Goal: Information Seeking & Learning: Learn about a topic

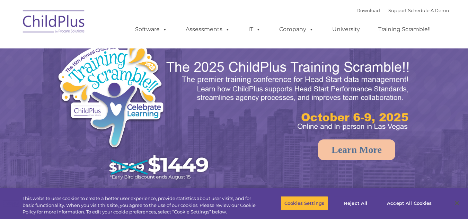
select select "MEDIUM"
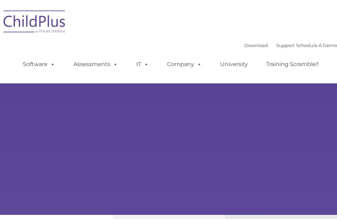
type input ""
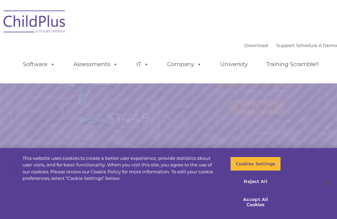
select select "MEDIUM"
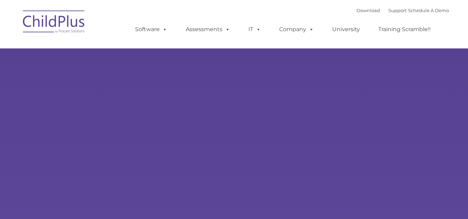
type input ""
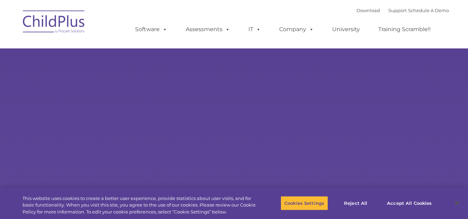
select select "MEDIUM"
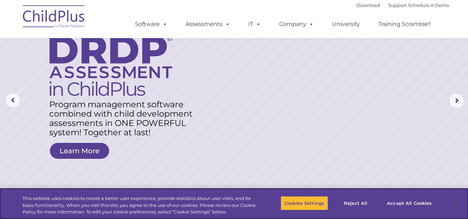
scroll to position [35, 0]
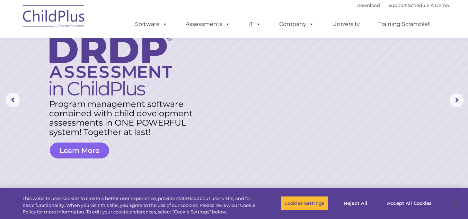
click at [85, 148] on link "Learn More" at bounding box center [79, 151] width 59 height 16
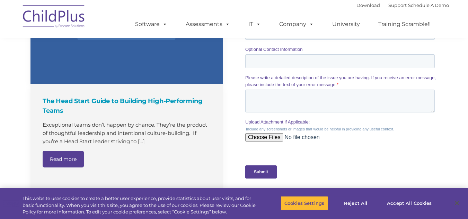
scroll to position [661, 0]
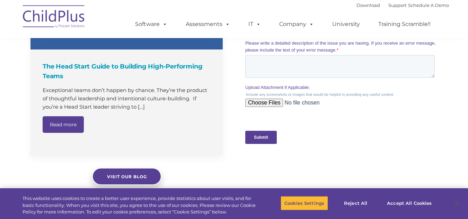
click at [10, 17] on nav "Download Support | Schedule A Demo  MENU MENU Software ChildPlus: The original…" at bounding box center [234, 19] width 468 height 38
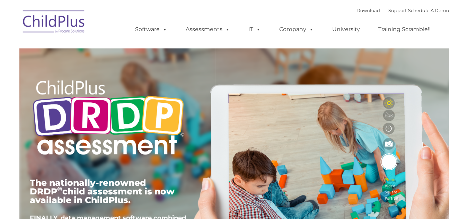
type input ""
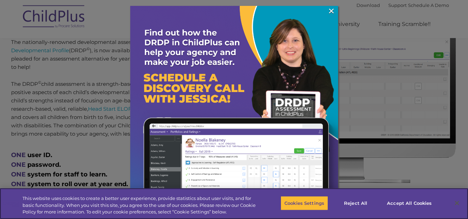
scroll to position [313, 0]
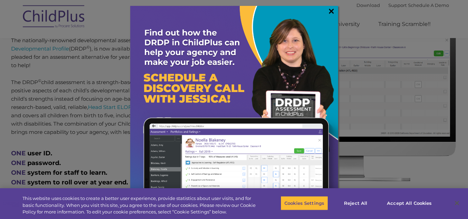
click at [331, 11] on link "×" at bounding box center [331, 11] width 8 height 7
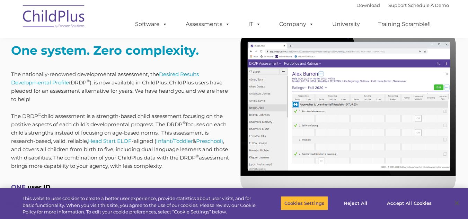
scroll to position [278, 0]
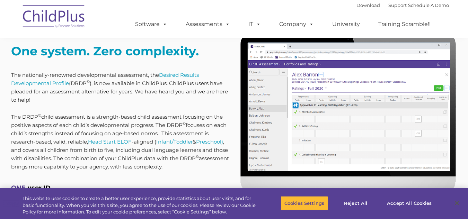
click at [364, 104] on img at bounding box center [348, 127] width 218 height 184
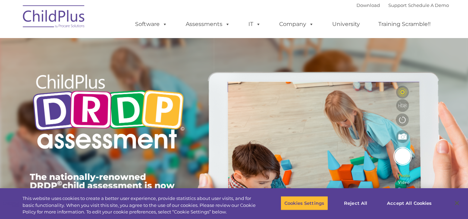
scroll to position [0, 0]
